Goal: Task Accomplishment & Management: Manage account settings

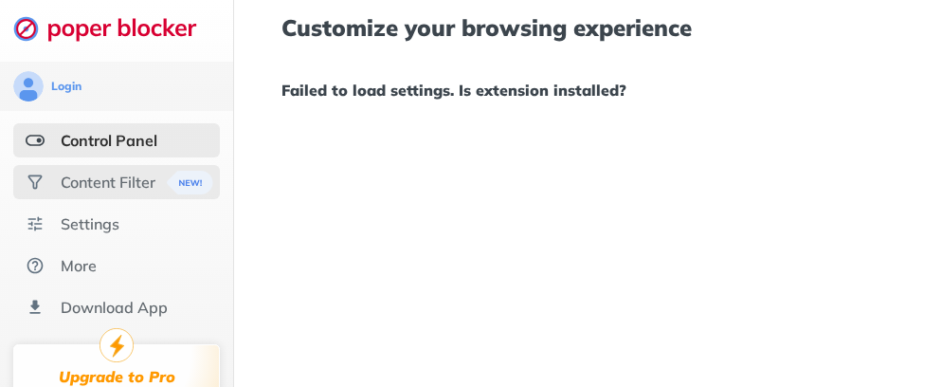
click at [119, 189] on div "Content Filter" at bounding box center [108, 181] width 95 height 19
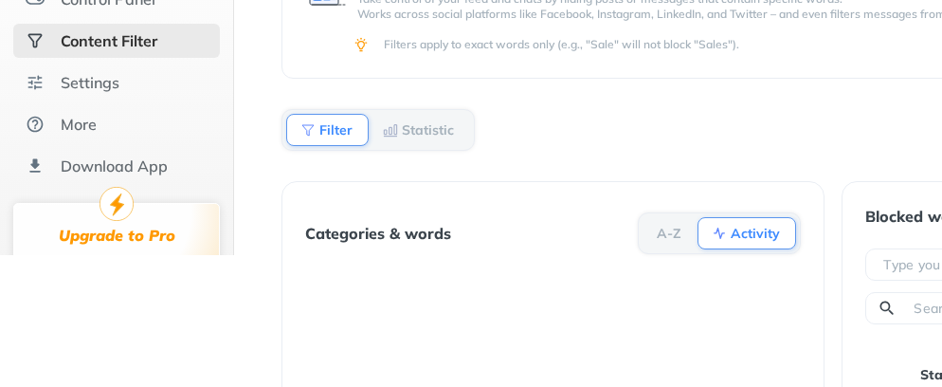
scroll to position [8, 0]
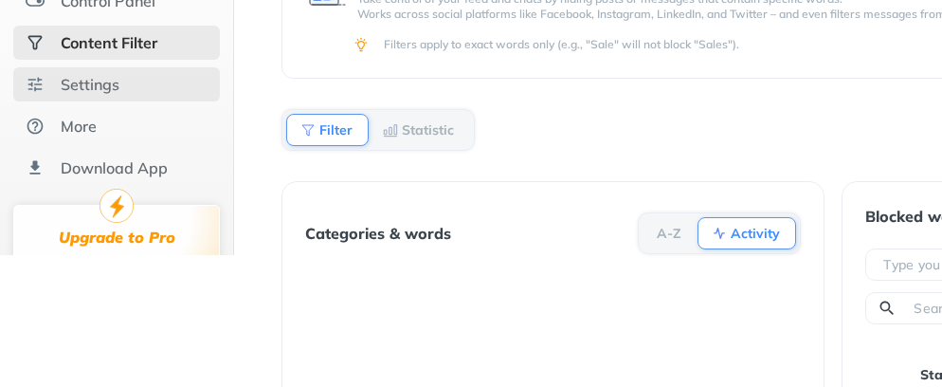
click at [97, 83] on div "Settings" at bounding box center [90, 84] width 59 height 19
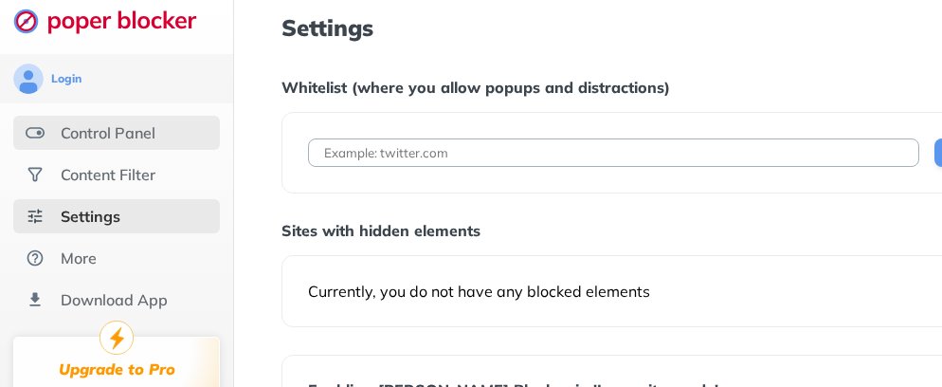
click at [124, 141] on div "Control Panel" at bounding box center [108, 132] width 95 height 19
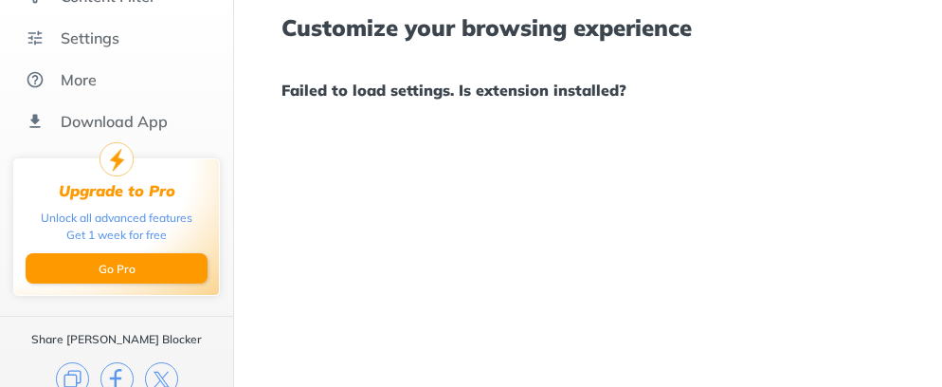
scroll to position [188, 0]
